Goal: Task Accomplishment & Management: Complete application form

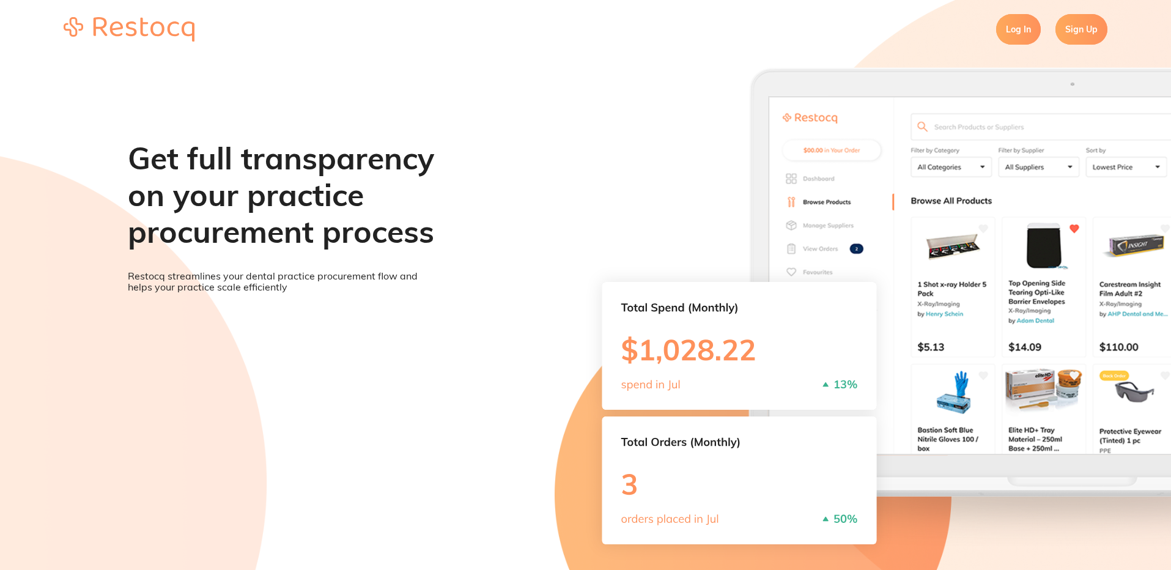
click at [1074, 34] on link "Sign Up" at bounding box center [1081, 29] width 52 height 31
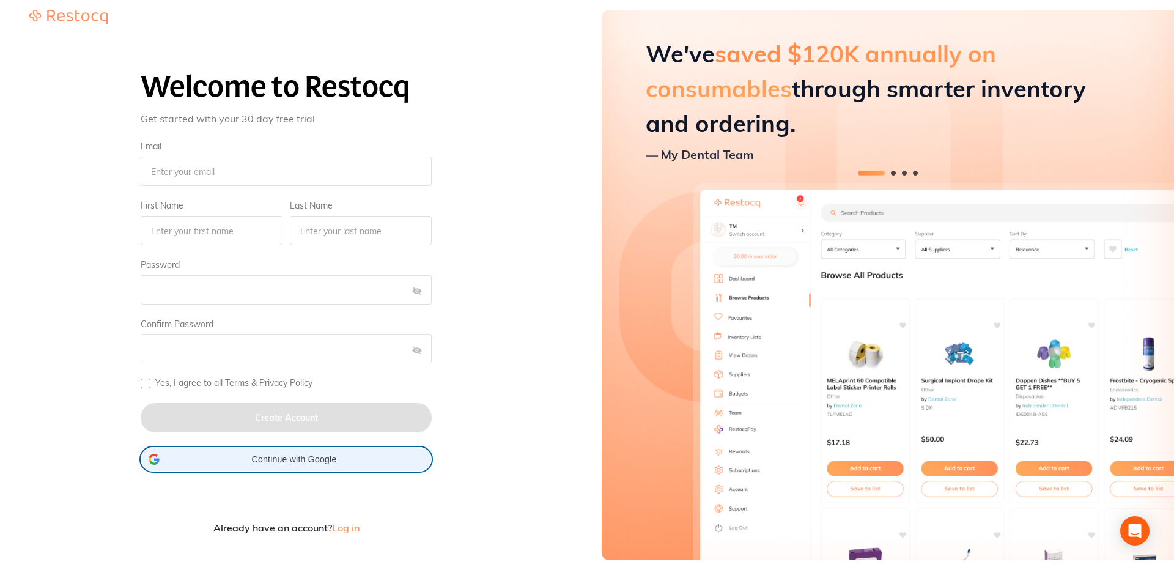
click at [300, 457] on span "Continue with Google" at bounding box center [294, 459] width 259 height 10
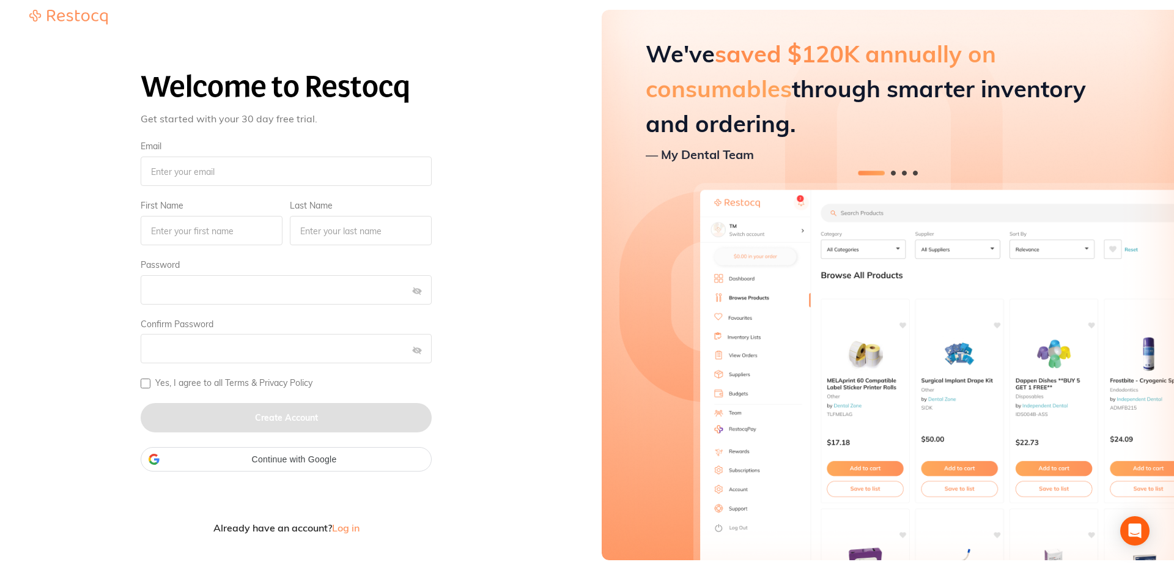
click at [456, 35] on div "Welcome to Restocq Get started with your 30 day free trial. Email First Name La…" at bounding box center [286, 294] width 543 height 526
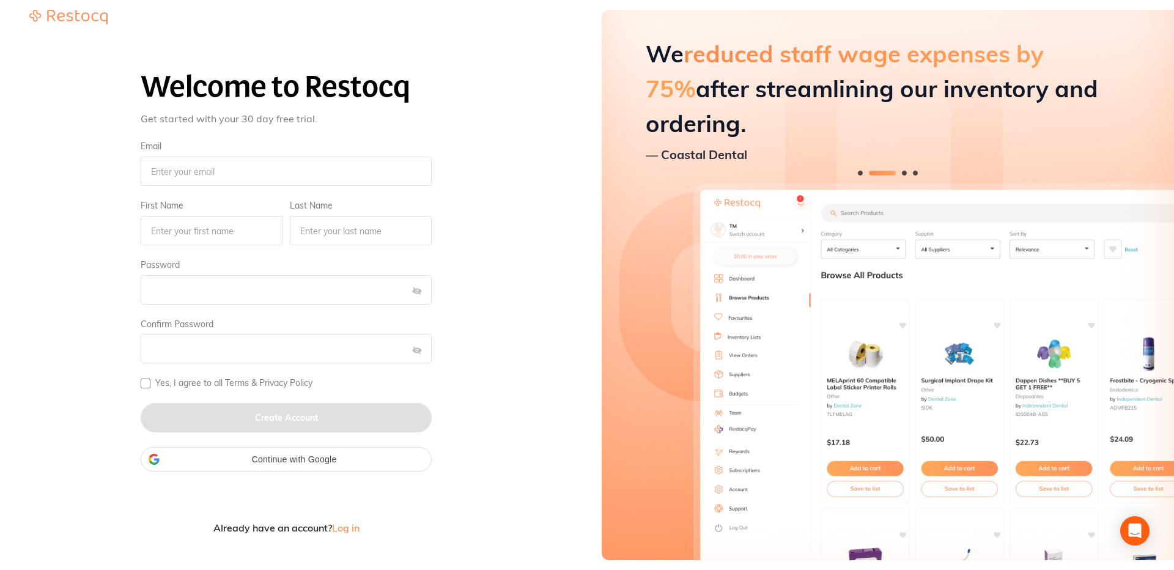
click at [488, 174] on div "Welcome to Restocq Get started with your 30 day free trial. Email First Name La…" at bounding box center [286, 294] width 543 height 526
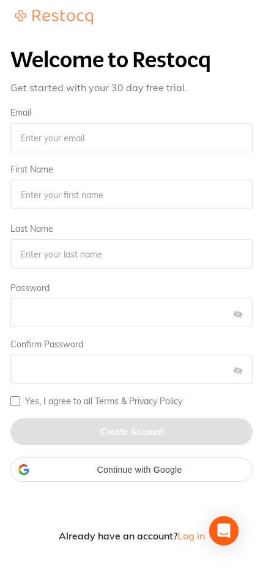
click at [196, 535] on span "Log in" at bounding box center [191, 536] width 28 height 12
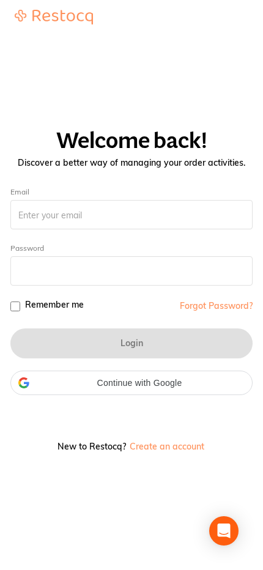
click at [183, 445] on button "Create an account" at bounding box center [166, 446] width 77 height 9
